Goal: Complete application form

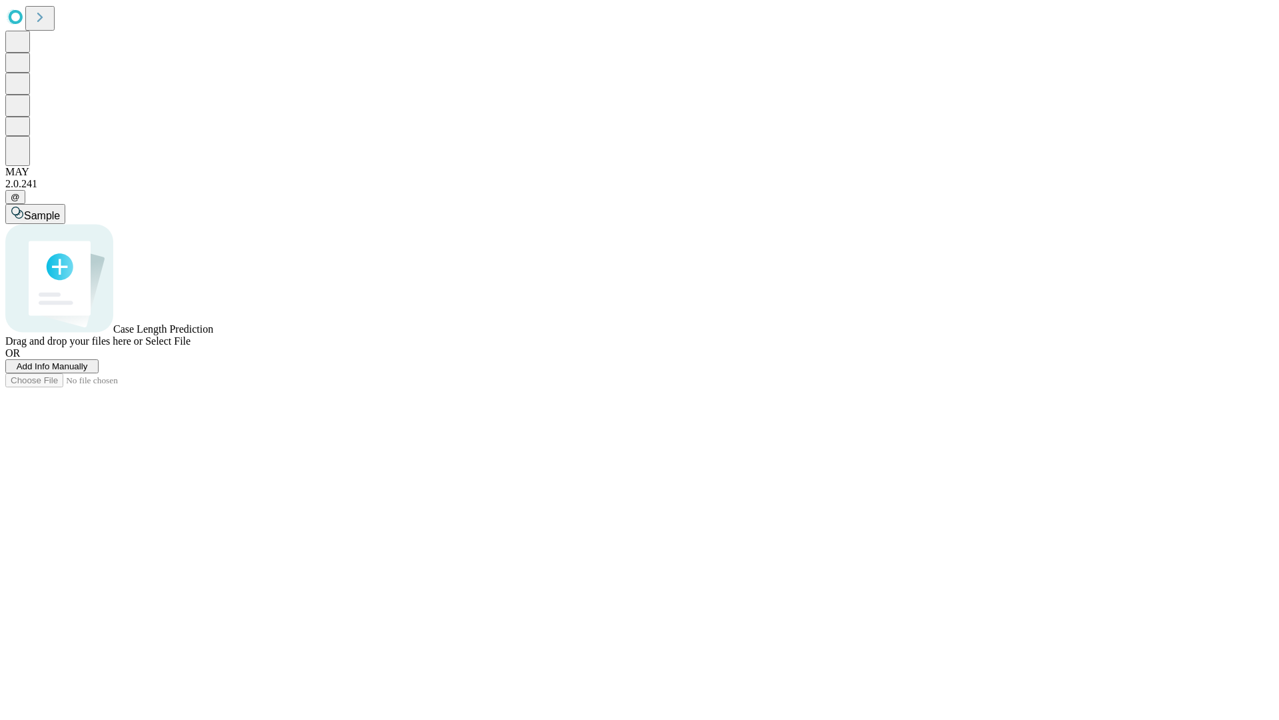
click at [88, 371] on span "Add Info Manually" at bounding box center [52, 366] width 71 height 10
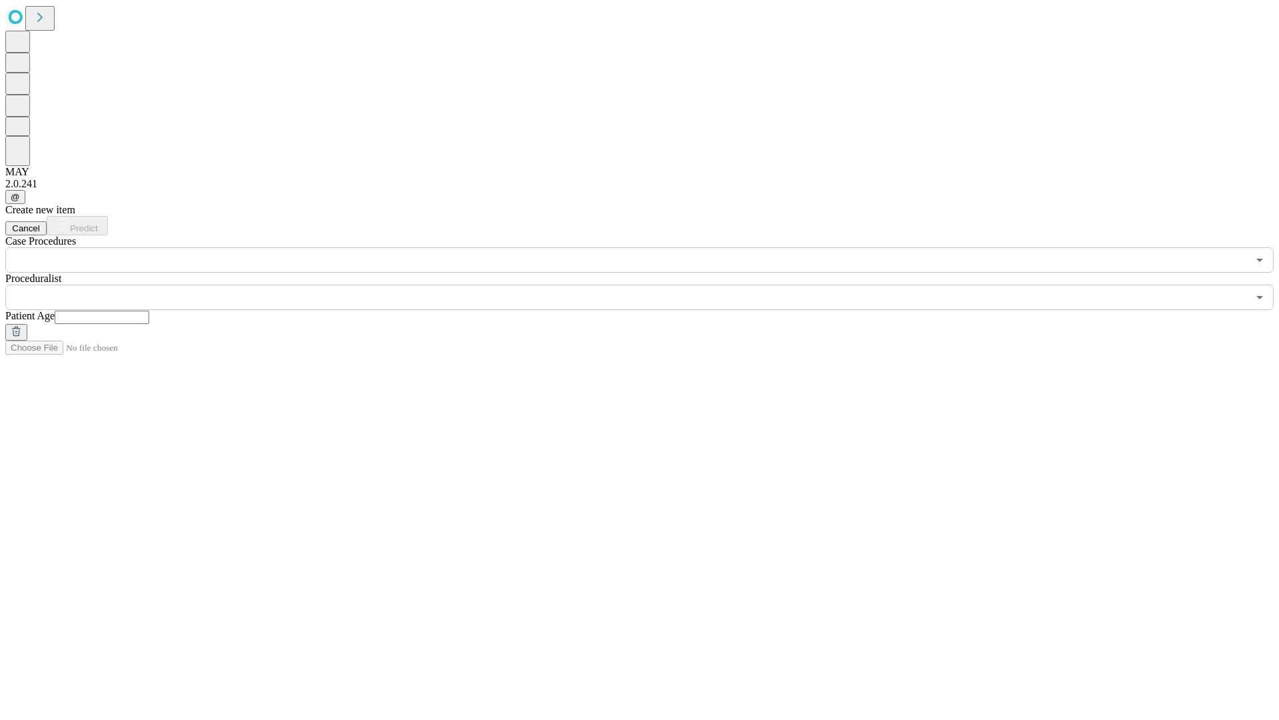
click at [149, 310] on input "text" at bounding box center [102, 316] width 95 height 13
type input "**"
click at [649, 284] on input "text" at bounding box center [626, 296] width 1243 height 25
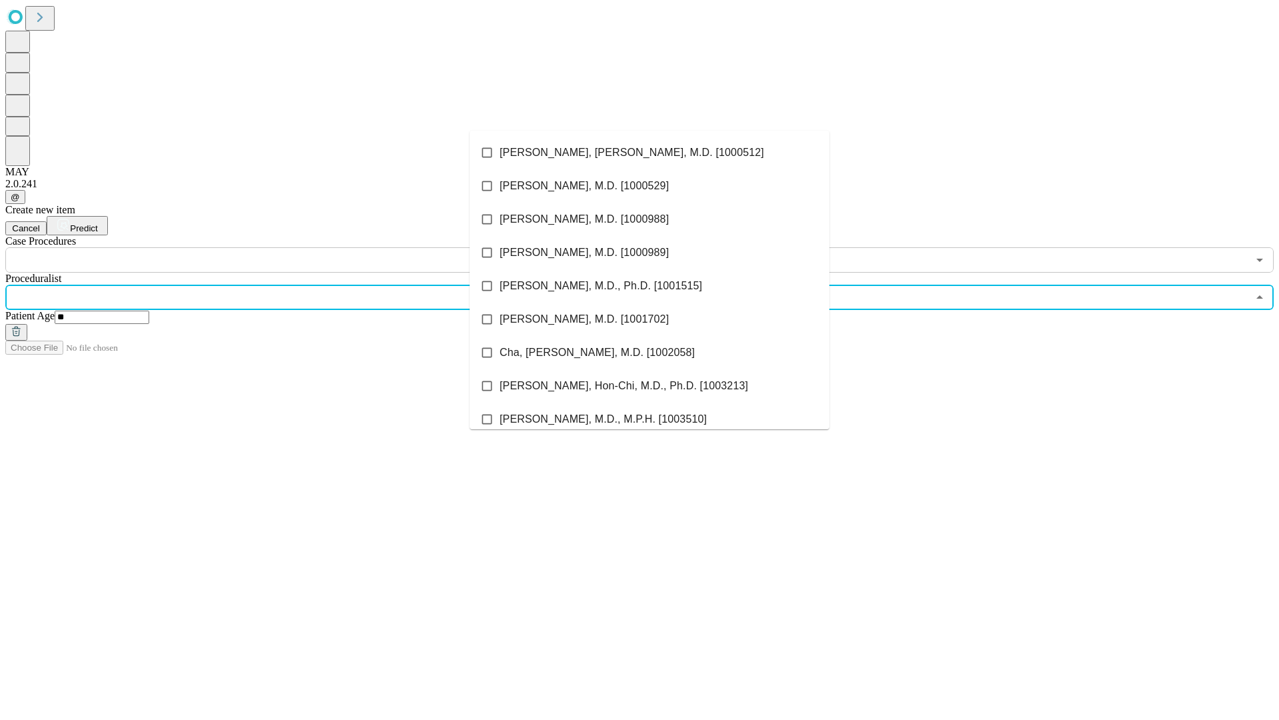
click at [650, 153] on li "[PERSON_NAME], [PERSON_NAME], M.D. [1000512]" at bounding box center [650, 152] width 360 height 33
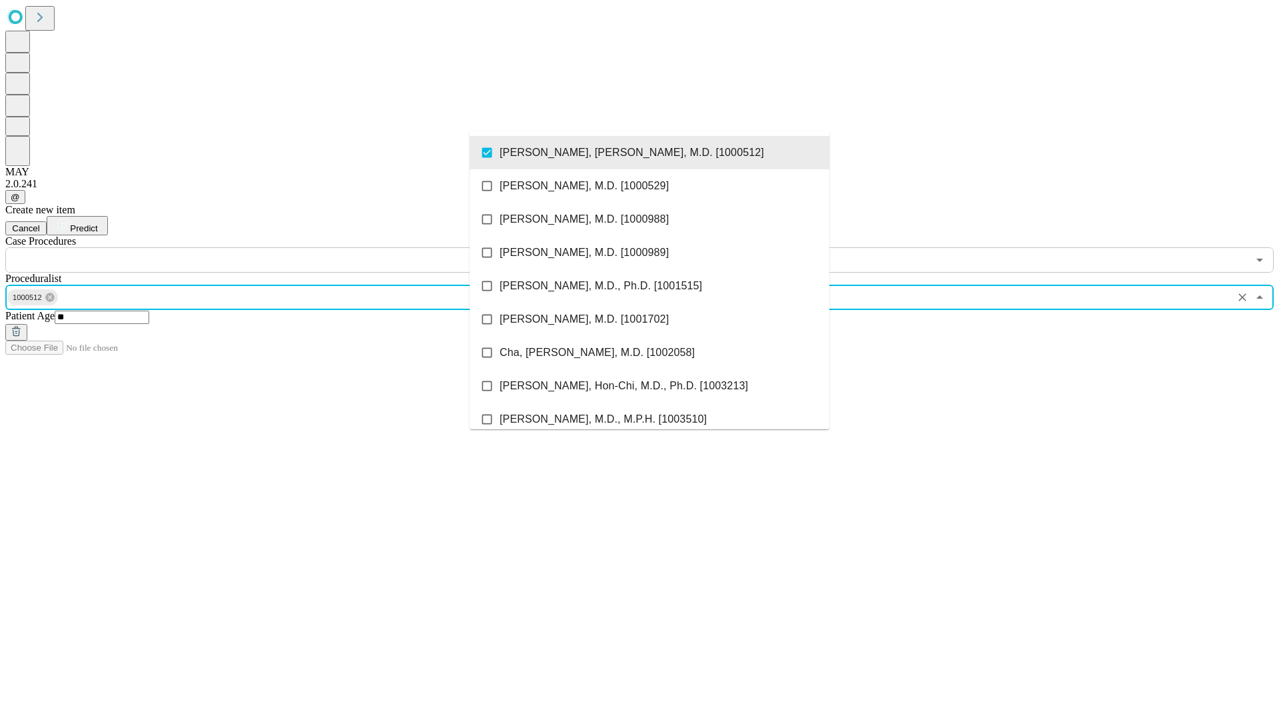
click at [280, 247] on input "text" at bounding box center [626, 259] width 1243 height 25
